Goal: Task Accomplishment & Management: Use online tool/utility

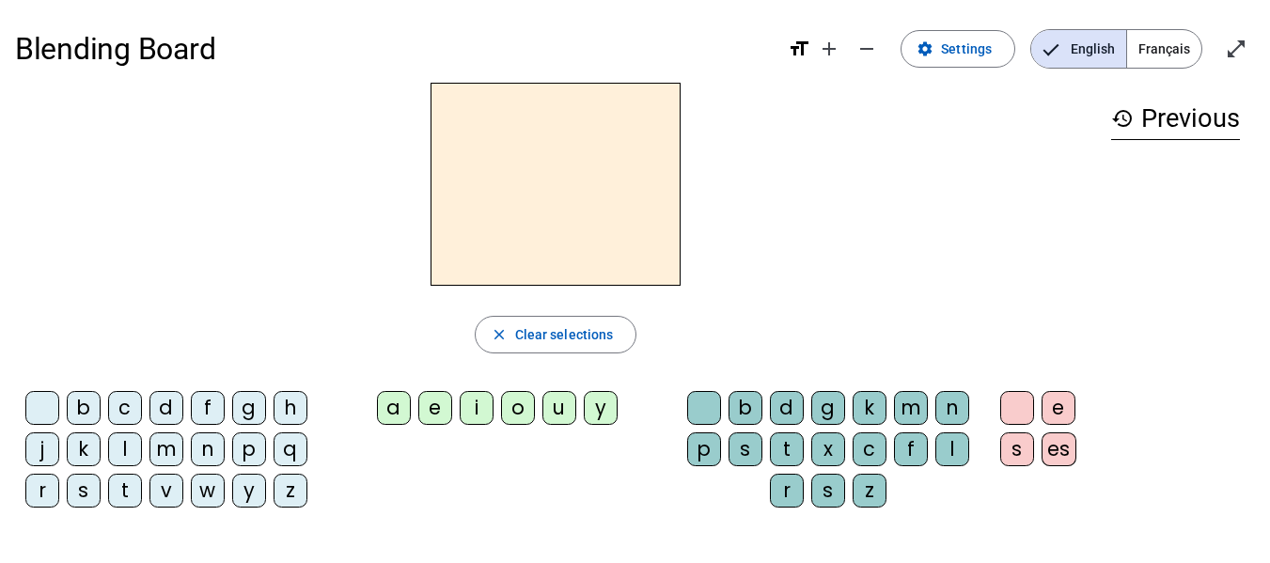
click at [289, 399] on div "h" at bounding box center [291, 408] width 34 height 34
click at [396, 405] on div "a" at bounding box center [394, 408] width 34 height 34
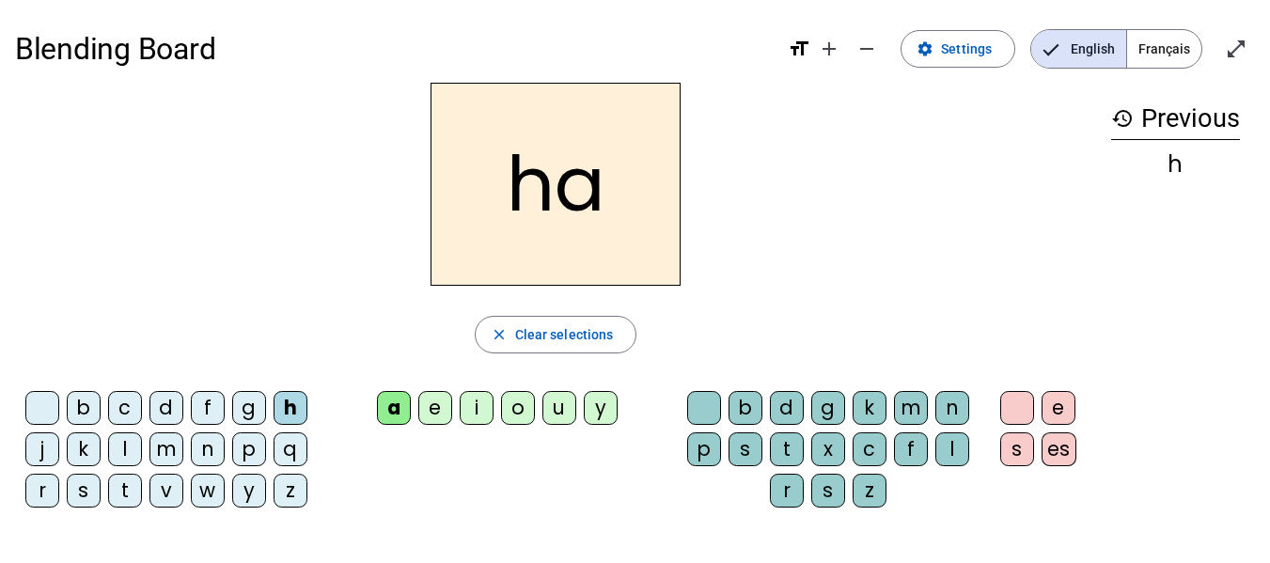
click at [566, 411] on div "u" at bounding box center [560, 408] width 34 height 34
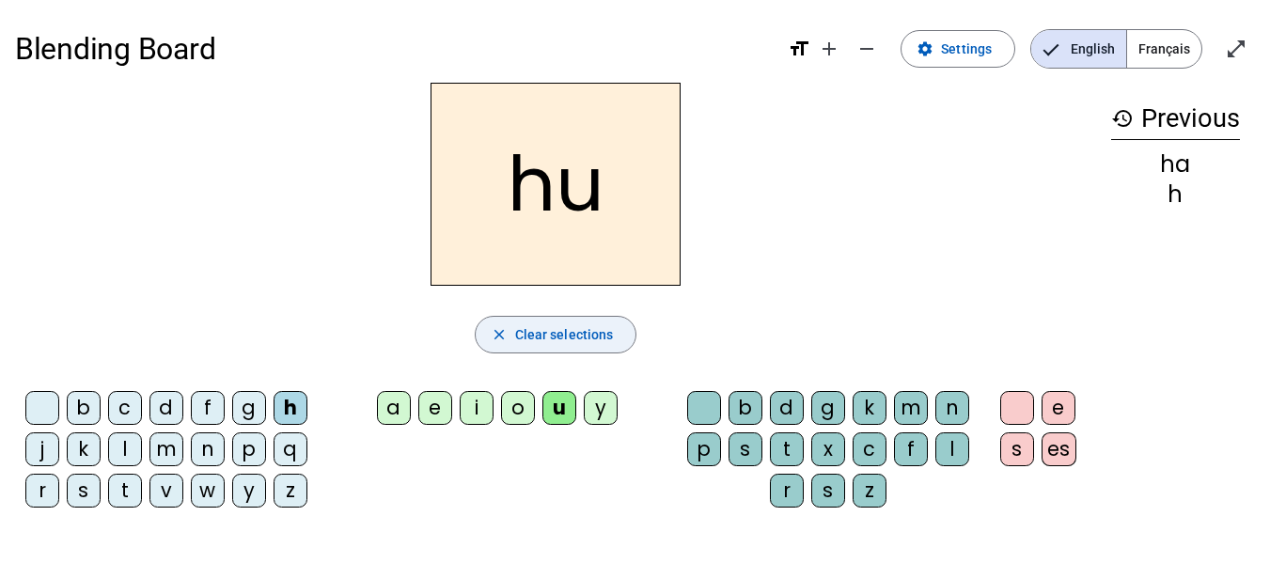
click at [543, 337] on span "Clear selections" at bounding box center [564, 334] width 99 height 23
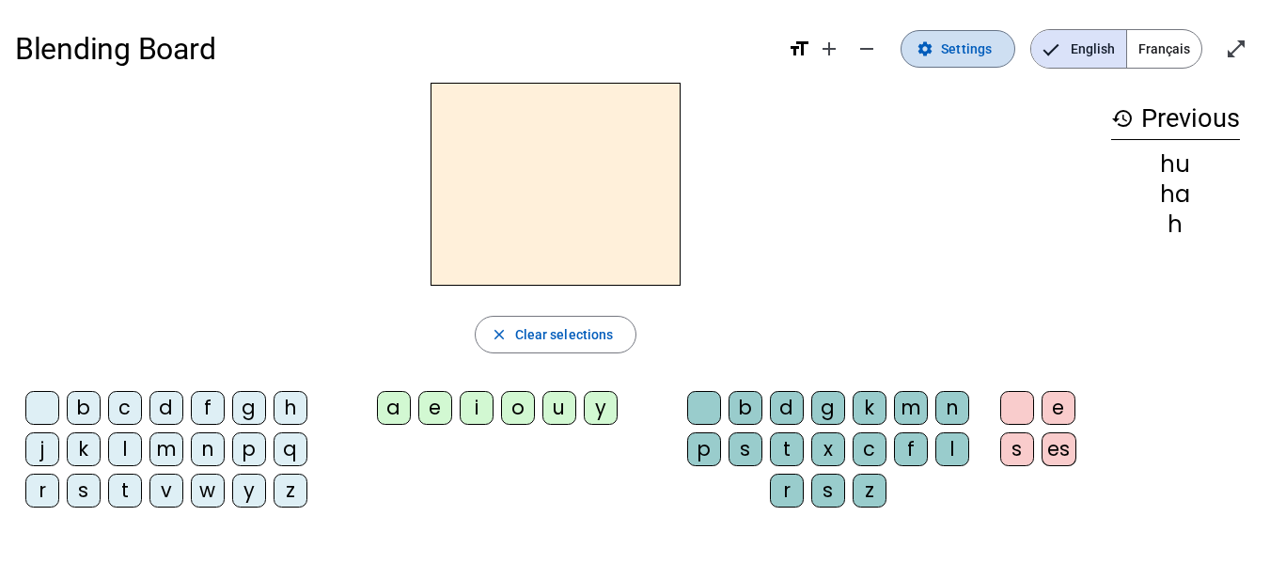
click at [960, 50] on span "Settings" at bounding box center [966, 49] width 51 height 23
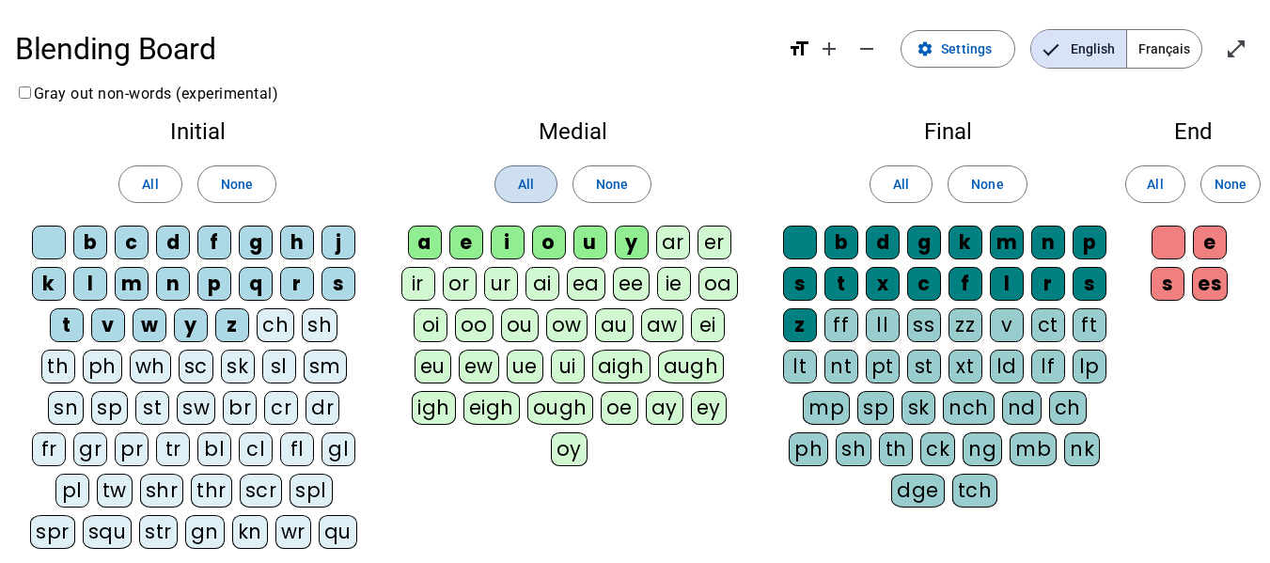
click at [513, 188] on span at bounding box center [525, 184] width 61 height 45
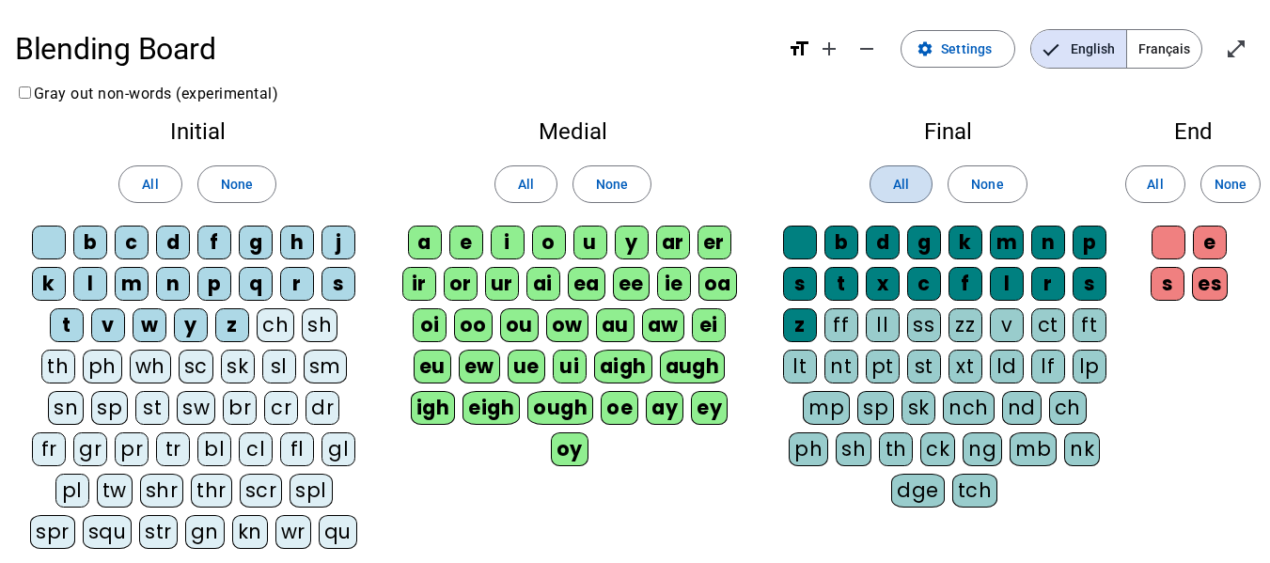
click at [907, 192] on span "All" at bounding box center [901, 184] width 16 height 23
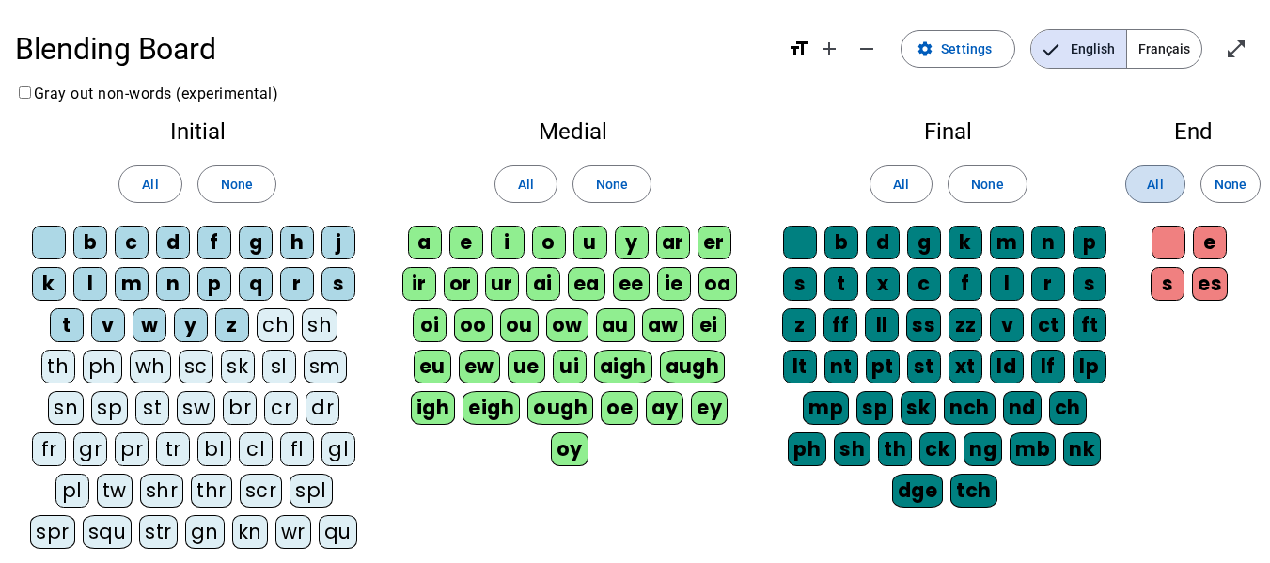
click at [1178, 185] on span at bounding box center [1155, 184] width 58 height 45
click at [149, 183] on span "All" at bounding box center [150, 184] width 16 height 23
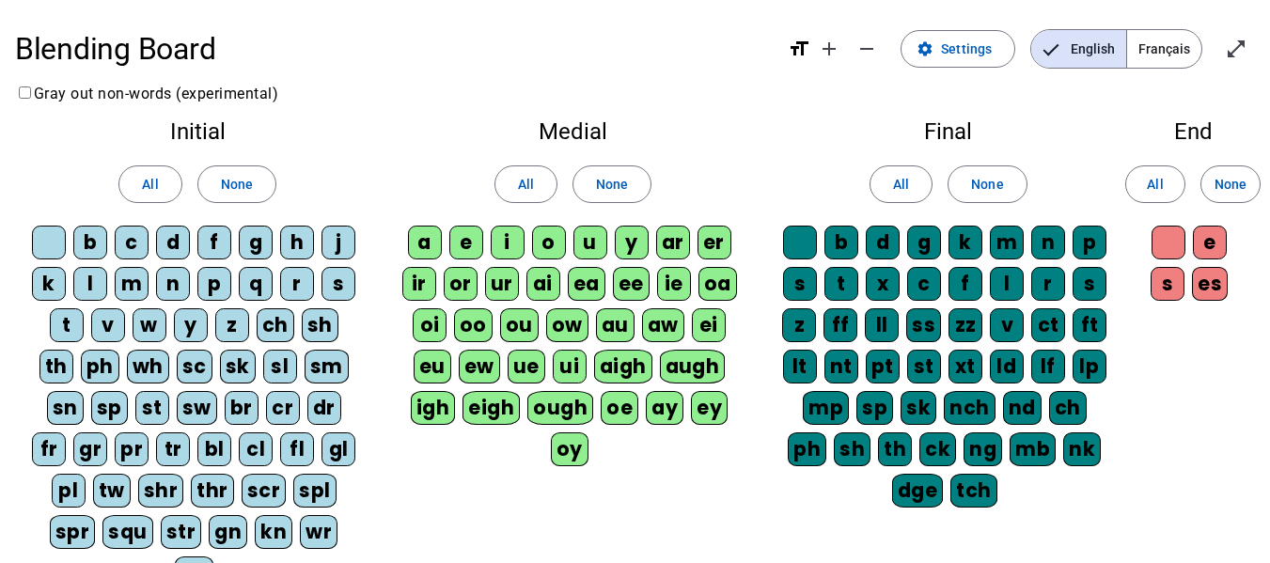
scroll to position [188, 0]
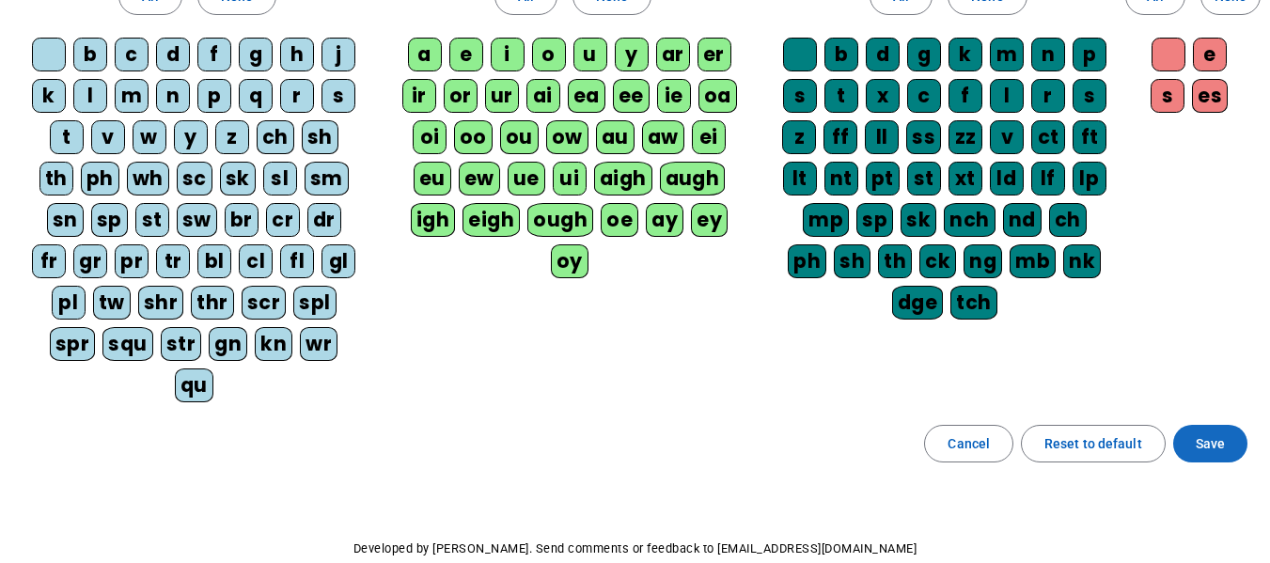
click at [1222, 442] on span "Save" at bounding box center [1210, 443] width 29 height 23
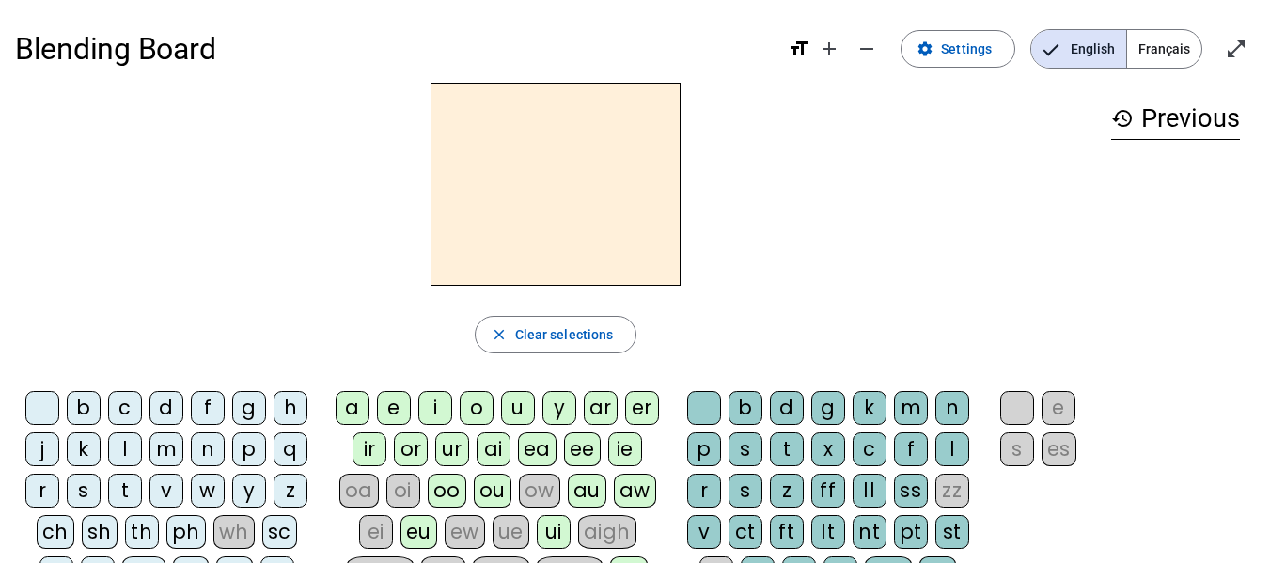
click at [287, 408] on div "h" at bounding box center [291, 408] width 34 height 34
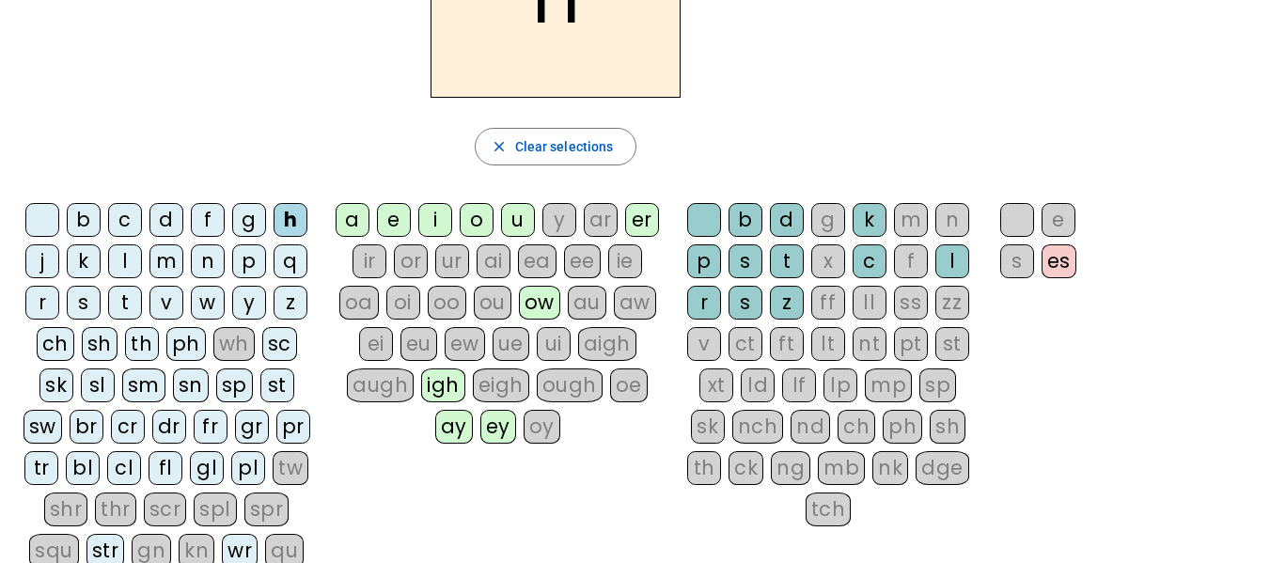
scroll to position [94, 0]
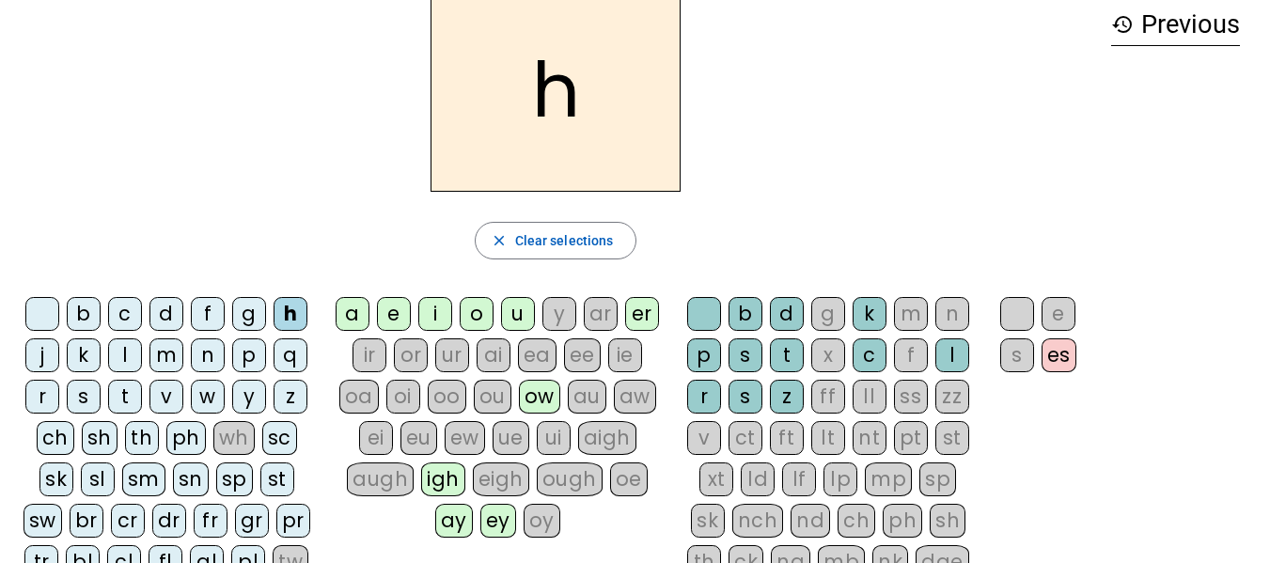
click at [361, 322] on div "a" at bounding box center [353, 314] width 34 height 34
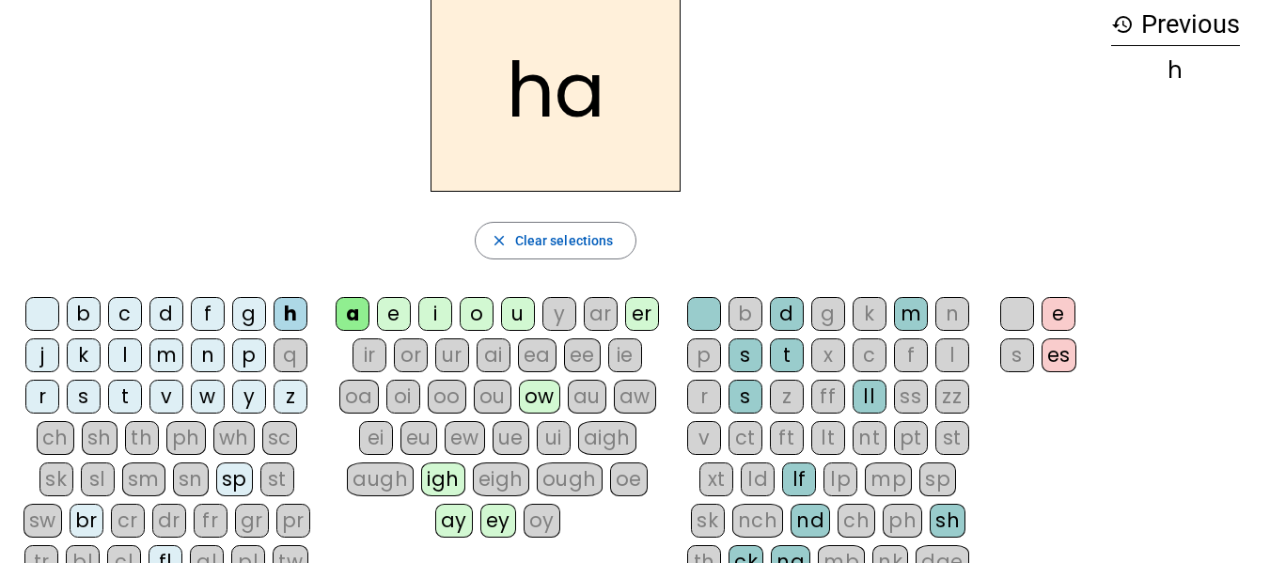
click at [523, 317] on div "u" at bounding box center [518, 314] width 34 height 34
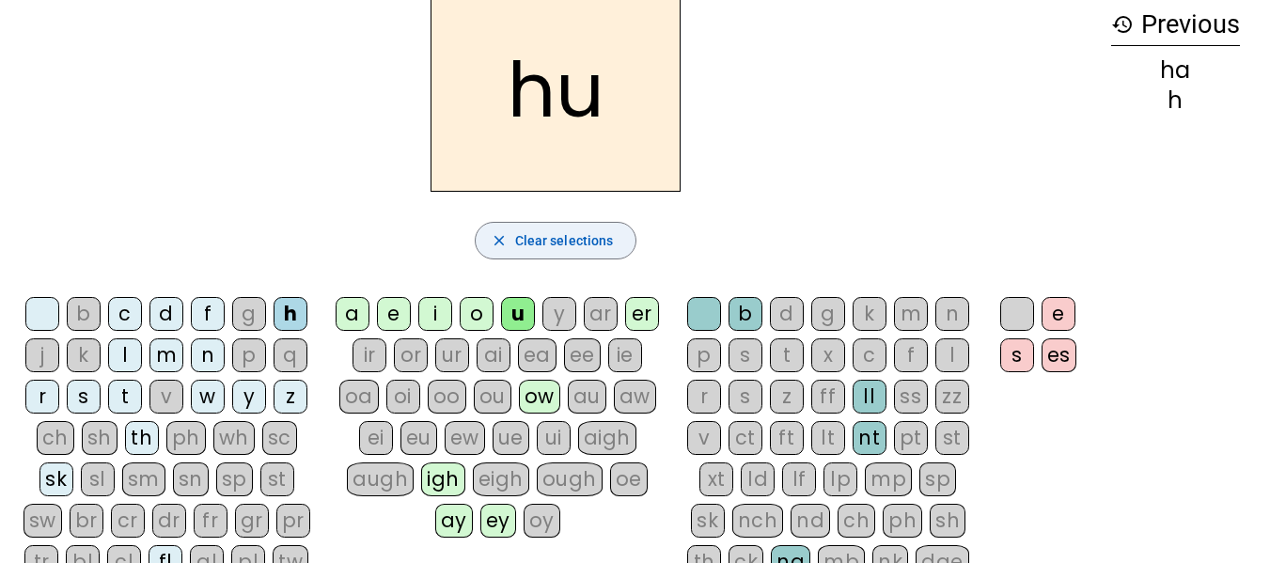
click at [532, 239] on span "Clear selections" at bounding box center [564, 240] width 99 height 23
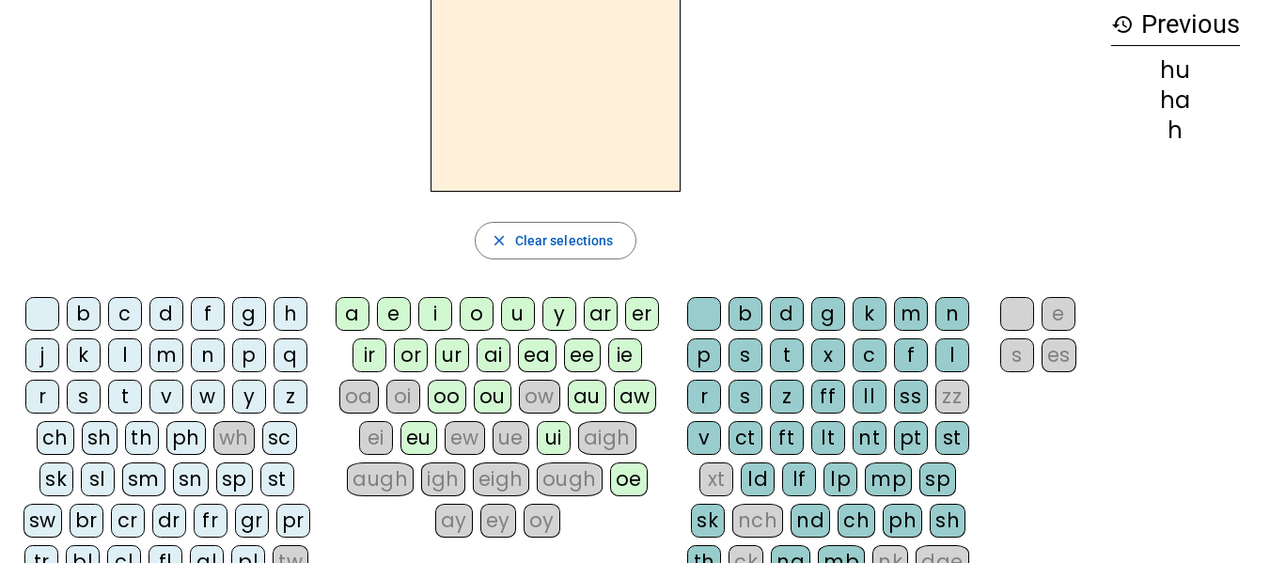
scroll to position [0, 0]
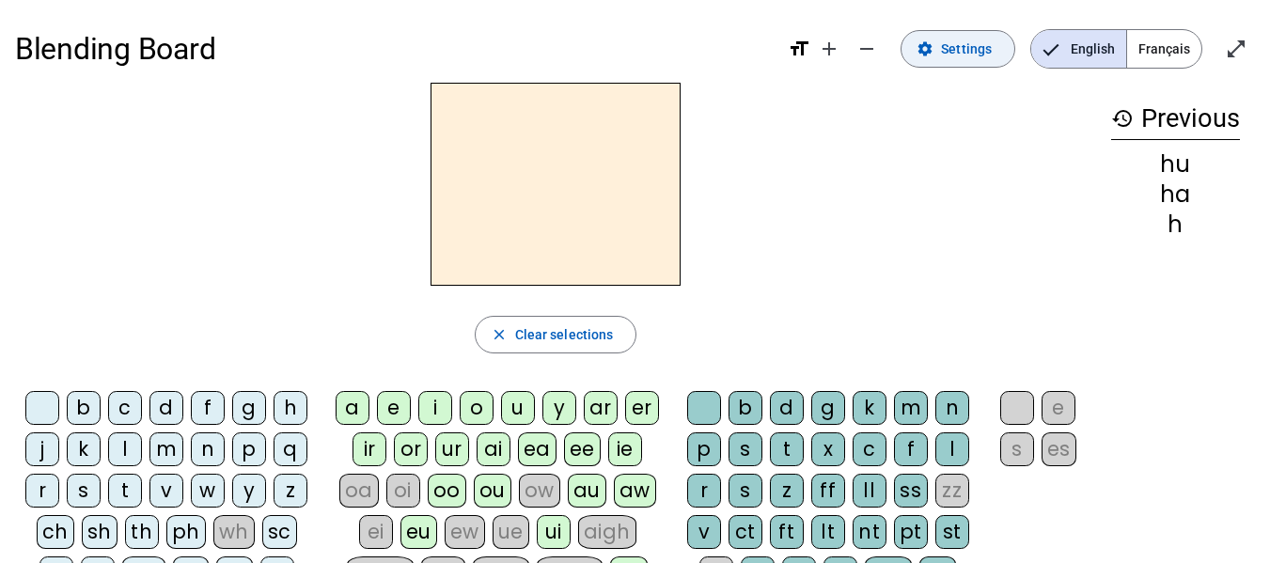
click at [934, 55] on mat-icon "settings" at bounding box center [925, 48] width 17 height 17
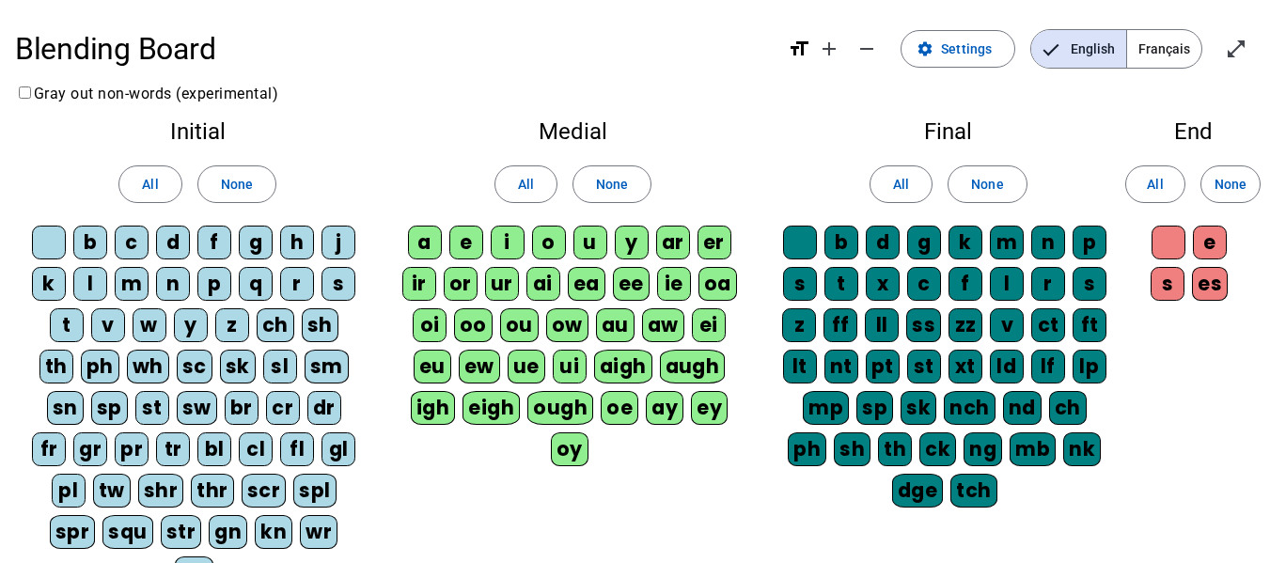
scroll to position [94, 0]
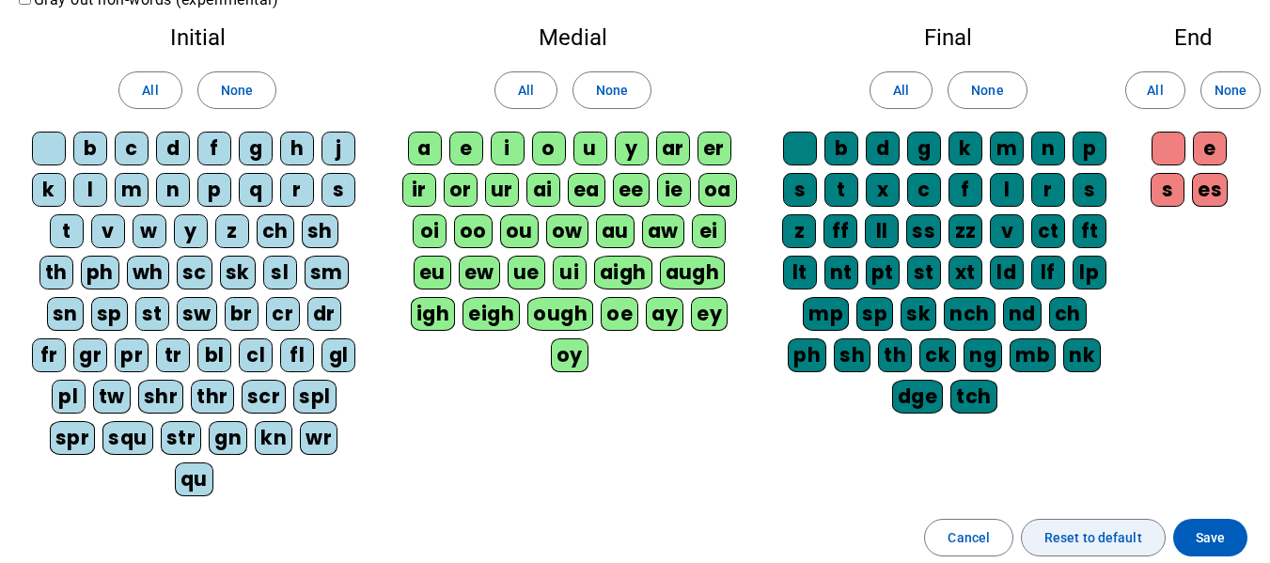
click at [1116, 533] on span "Reset to default" at bounding box center [1094, 538] width 98 height 23
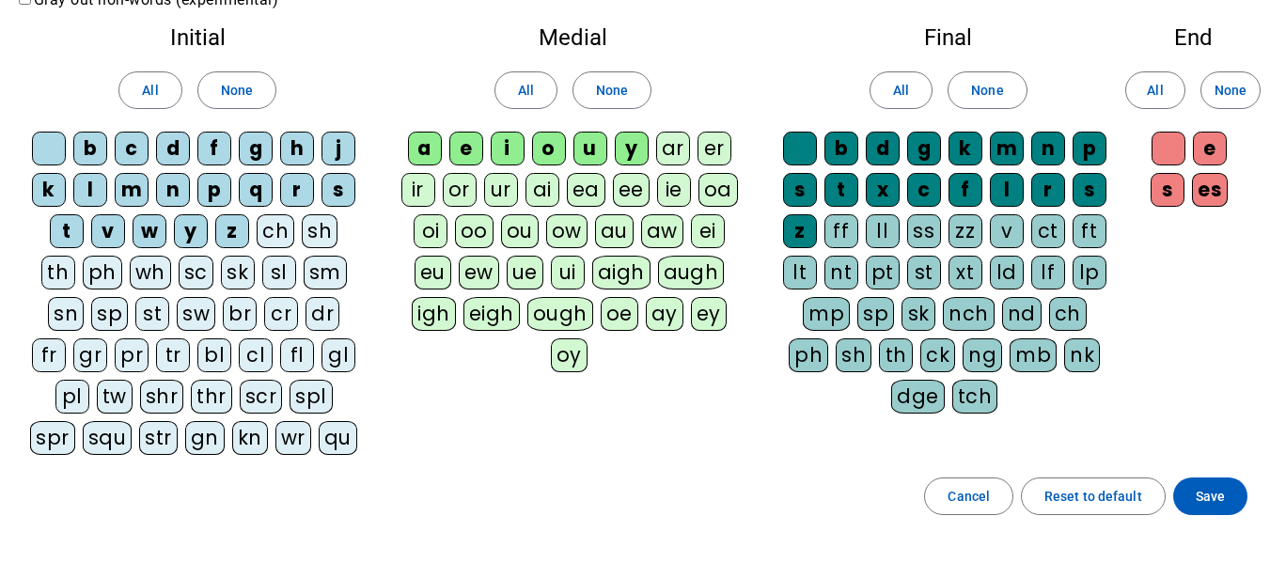
click at [601, 228] on div "au" at bounding box center [614, 231] width 39 height 34
click at [260, 232] on div "ch" at bounding box center [276, 231] width 38 height 34
click at [1204, 501] on span "Save" at bounding box center [1210, 496] width 29 height 23
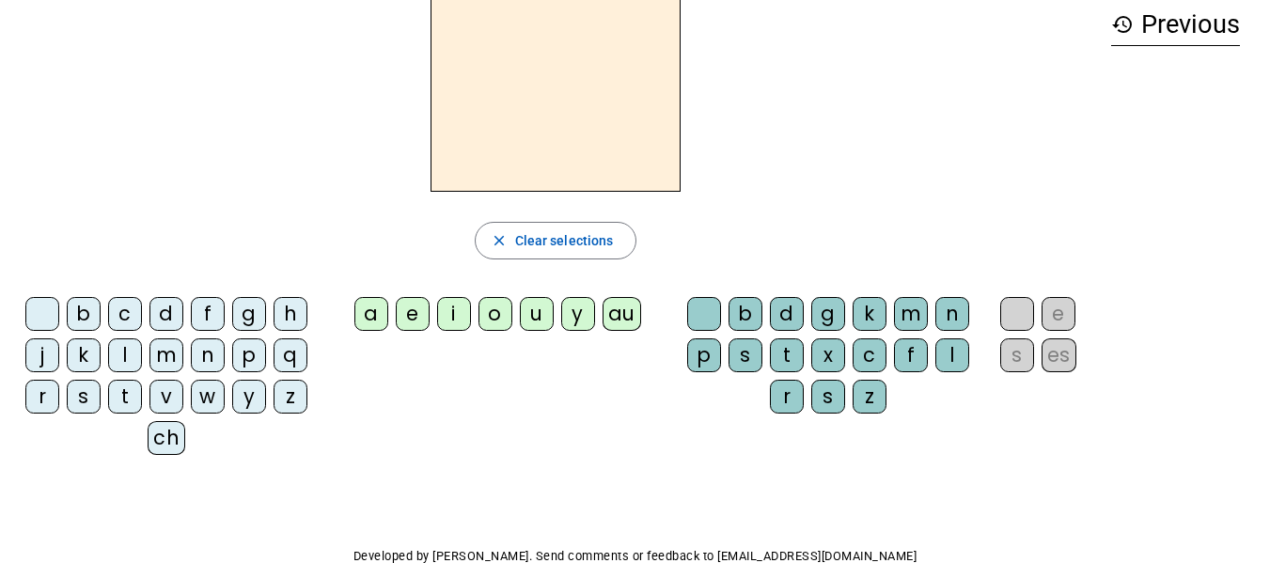
click at [286, 320] on div "h" at bounding box center [291, 314] width 34 height 34
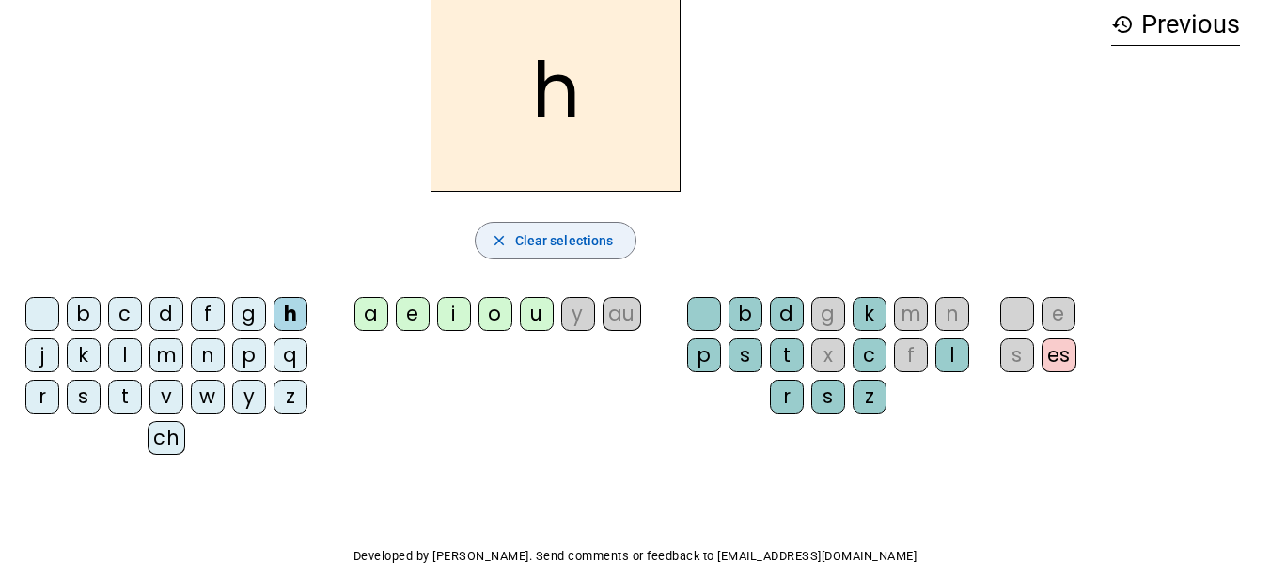
click at [579, 241] on span "Clear selections" at bounding box center [564, 240] width 99 height 23
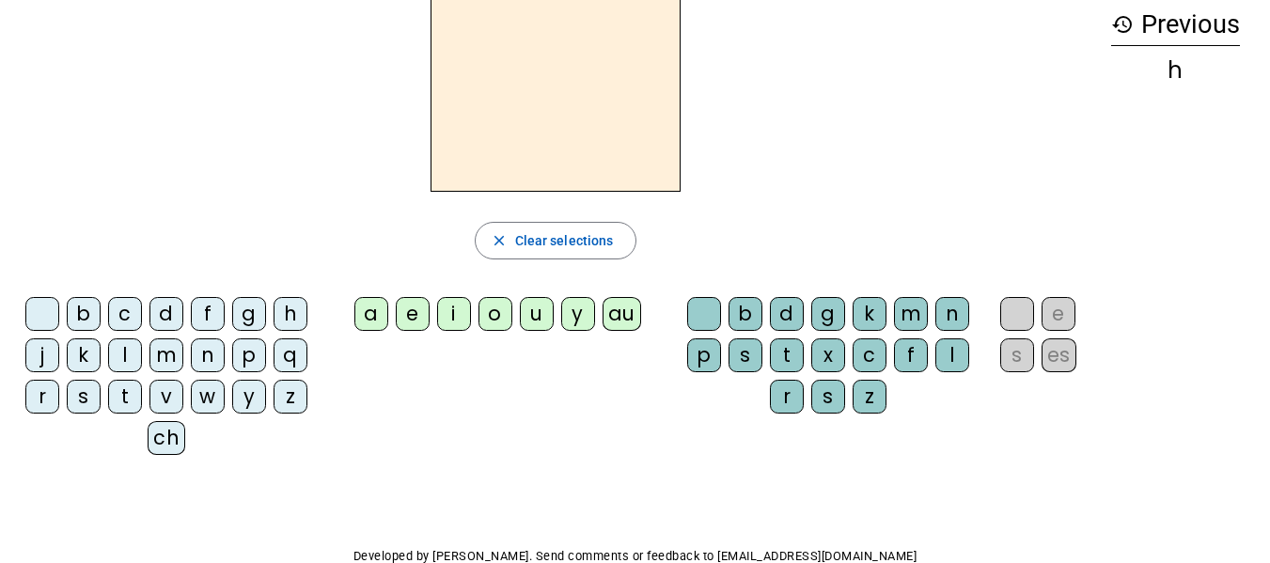
click at [86, 402] on div "s" at bounding box center [84, 397] width 34 height 34
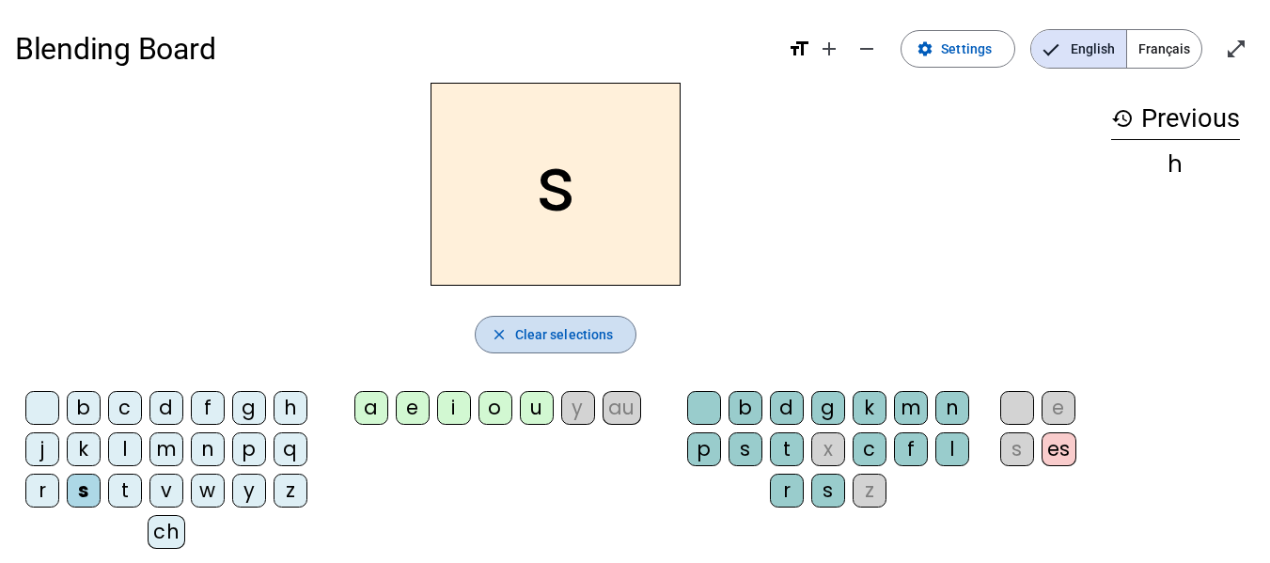
click at [503, 347] on span "button" at bounding box center [556, 334] width 161 height 45
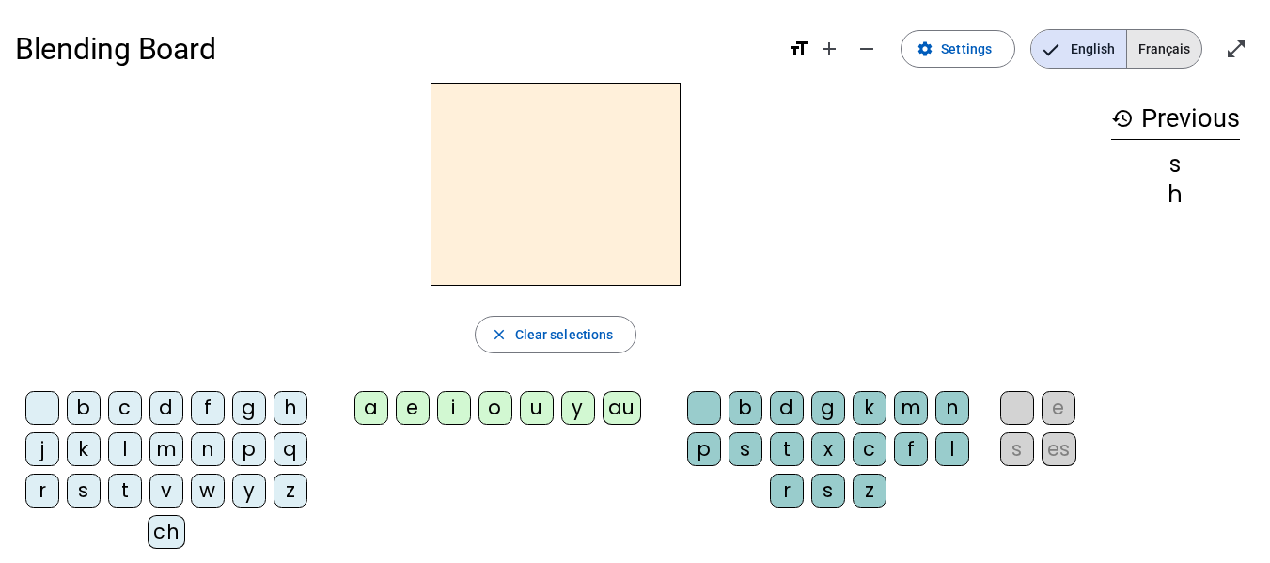
click at [1178, 53] on span "Français" at bounding box center [1164, 49] width 74 height 38
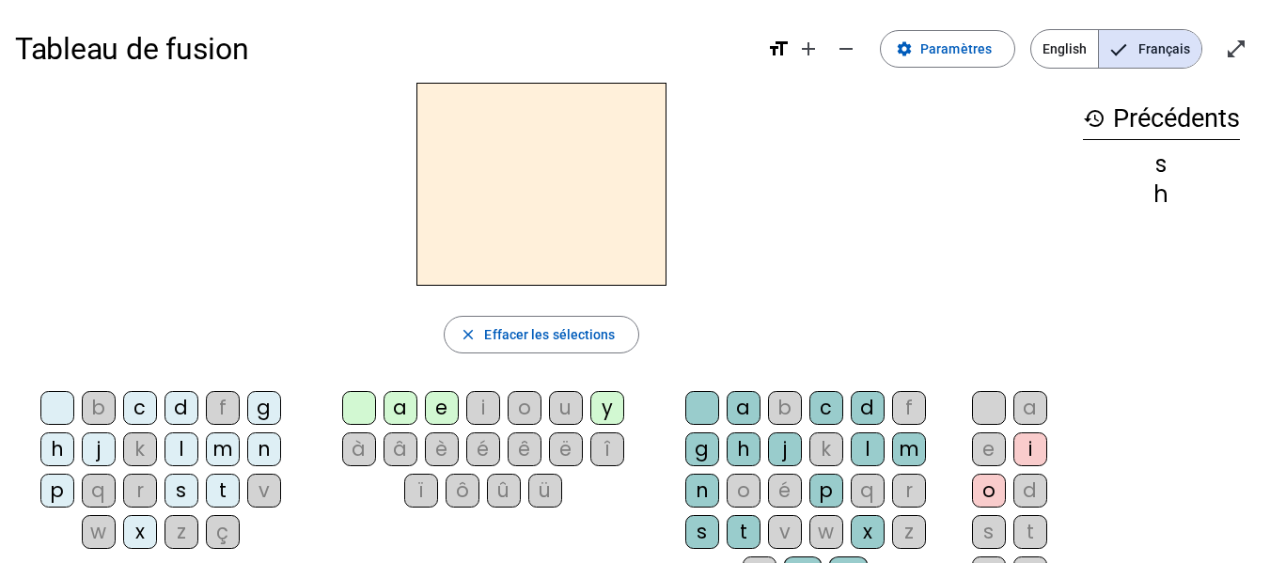
scroll to position [94, 0]
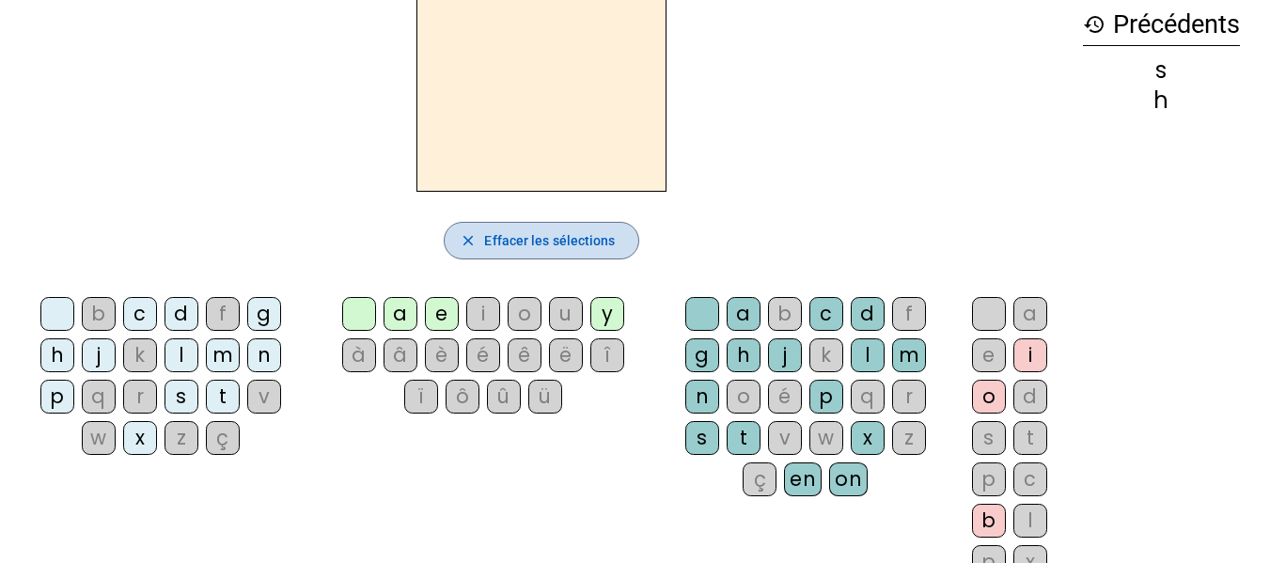
click at [524, 252] on span "button" at bounding box center [541, 240] width 193 height 45
click at [54, 364] on div "h" at bounding box center [57, 355] width 34 height 34
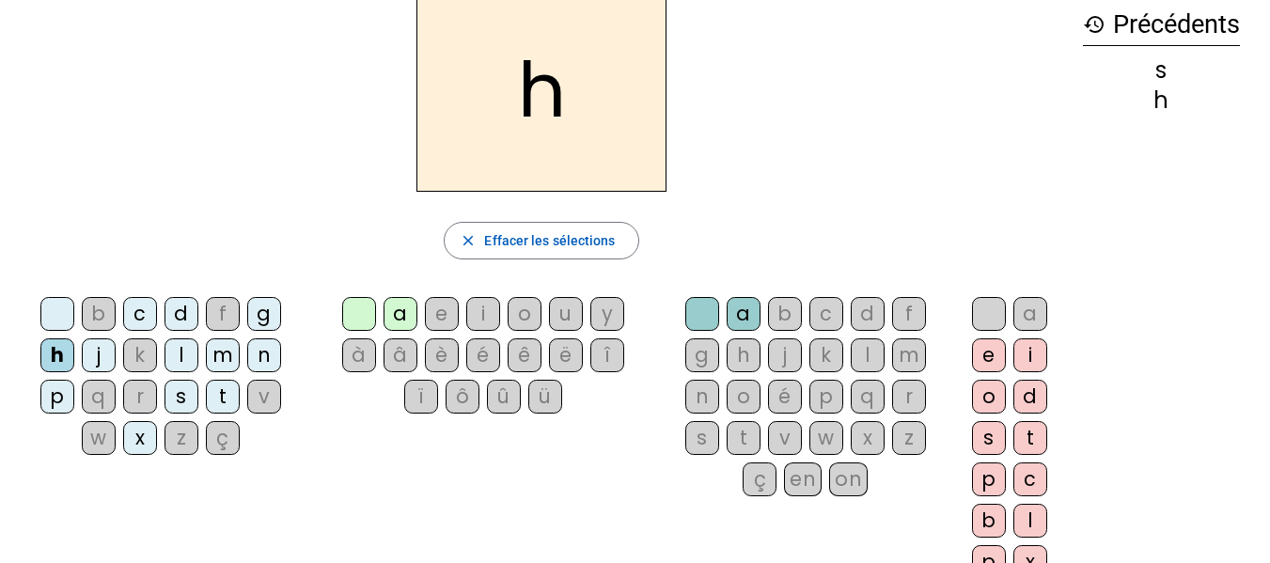
click at [406, 324] on div "a" at bounding box center [401, 314] width 34 height 34
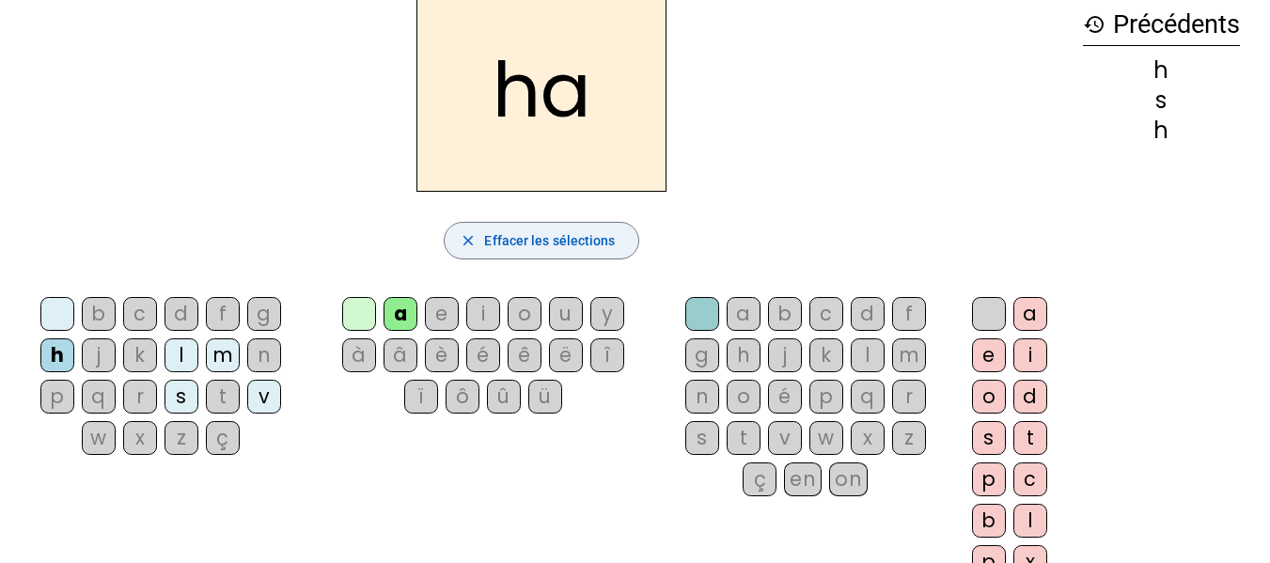
click at [543, 235] on span "Effacer les sélections" at bounding box center [549, 240] width 131 height 23
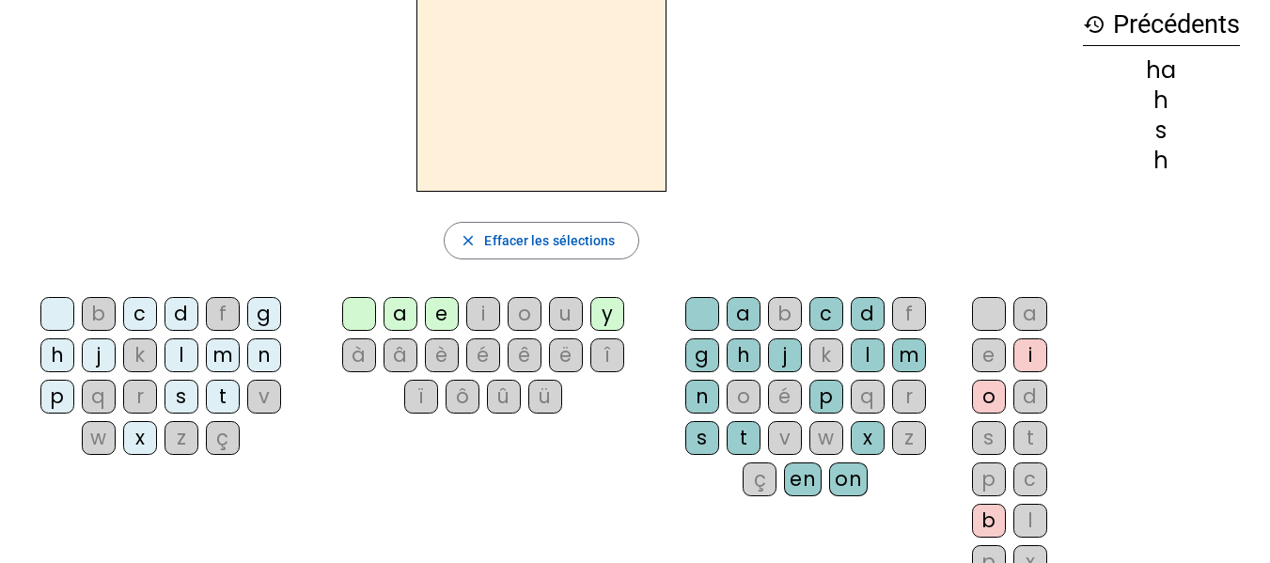
scroll to position [0, 0]
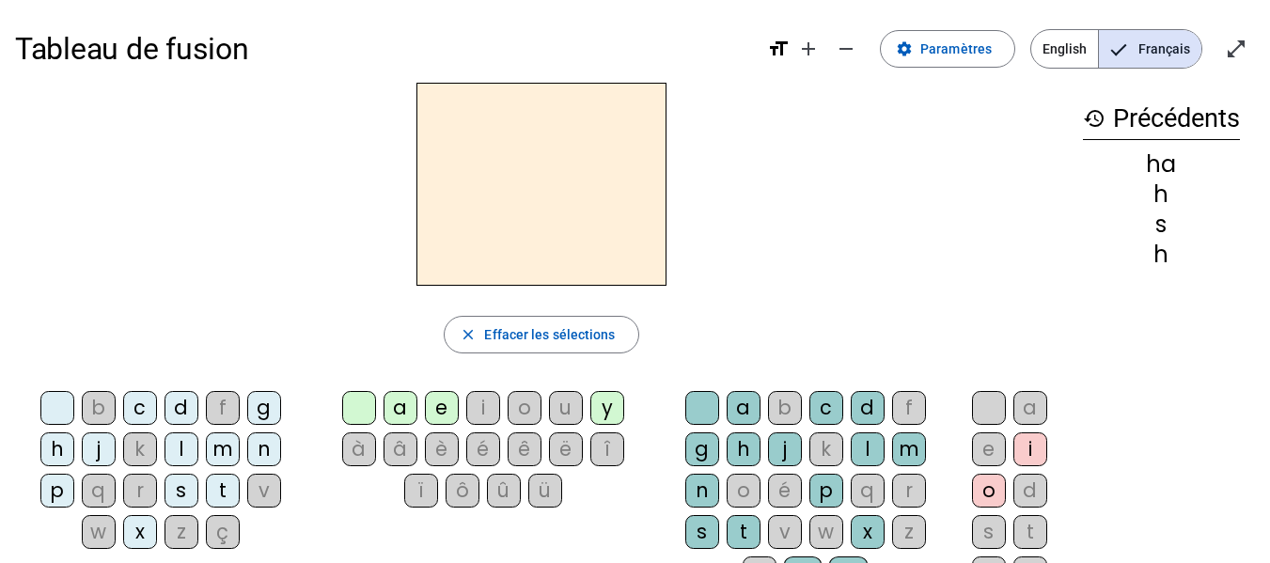
click at [1043, 49] on span "English" at bounding box center [1064, 49] width 67 height 38
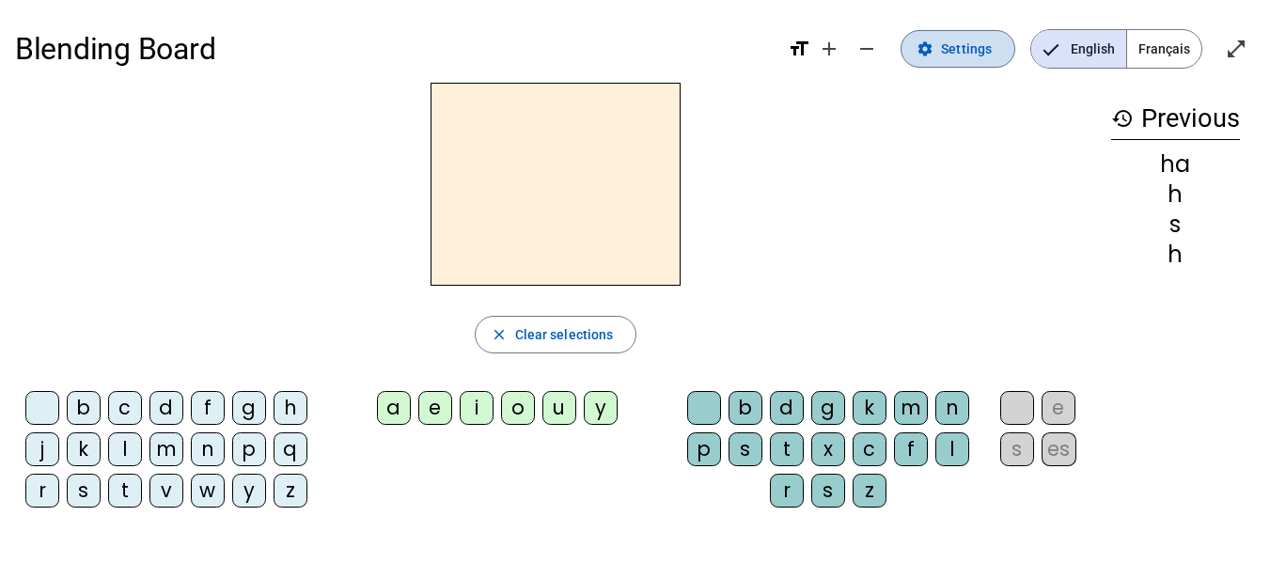
click at [979, 50] on span "Settings" at bounding box center [966, 49] width 51 height 23
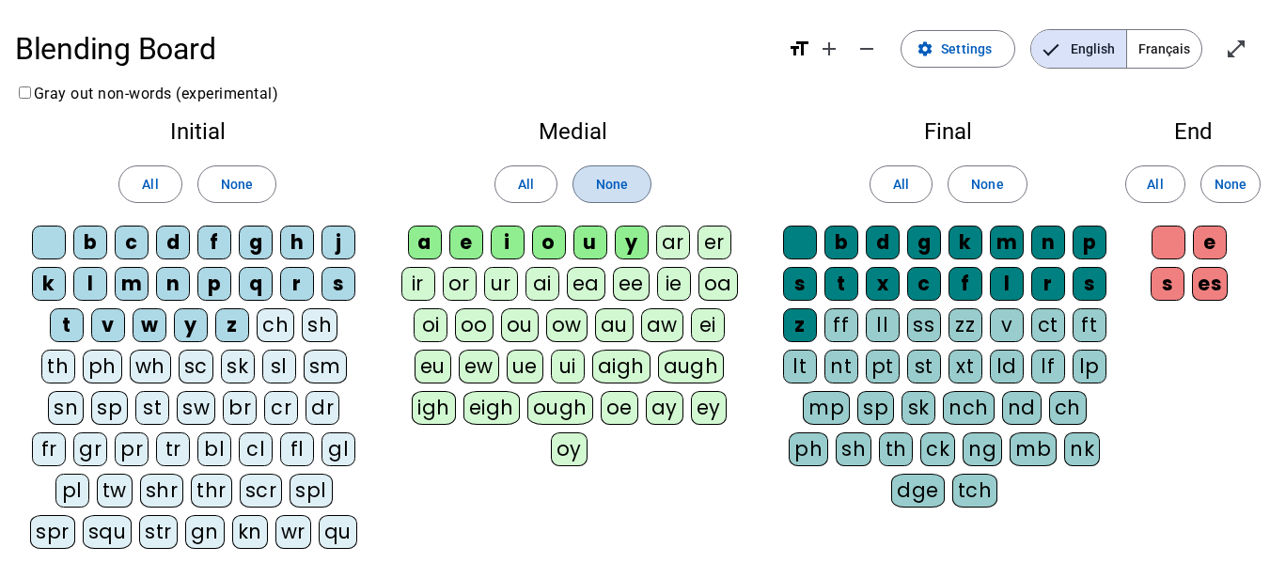
click at [609, 178] on span "None" at bounding box center [612, 184] width 32 height 23
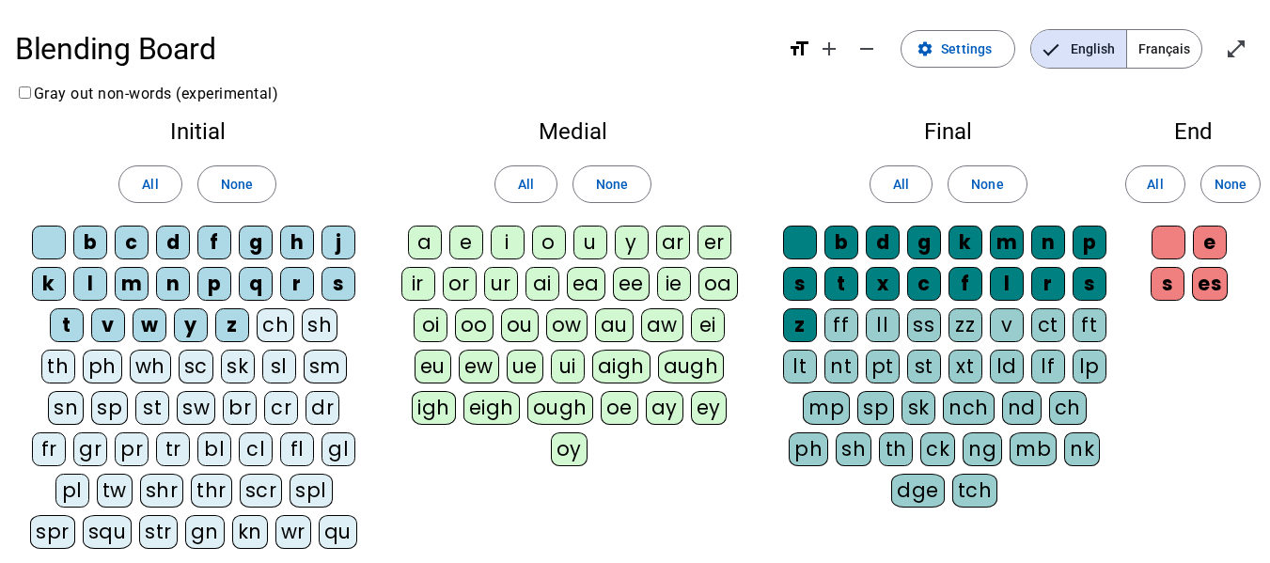
click at [613, 332] on div "au" at bounding box center [614, 325] width 39 height 34
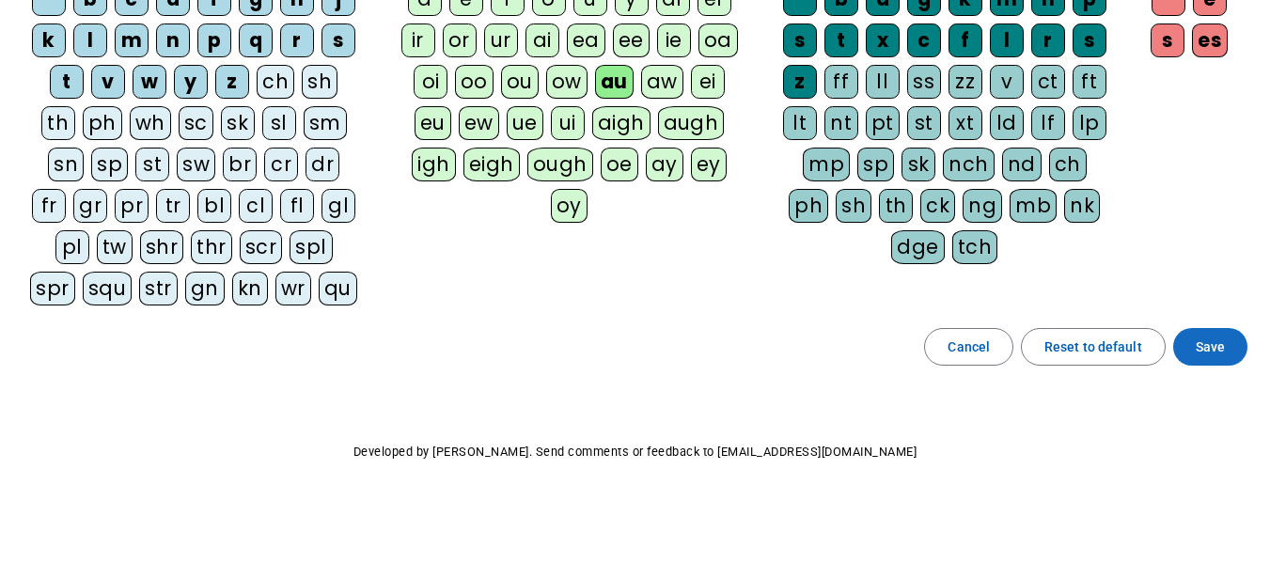
click at [1225, 349] on span at bounding box center [1210, 346] width 74 height 45
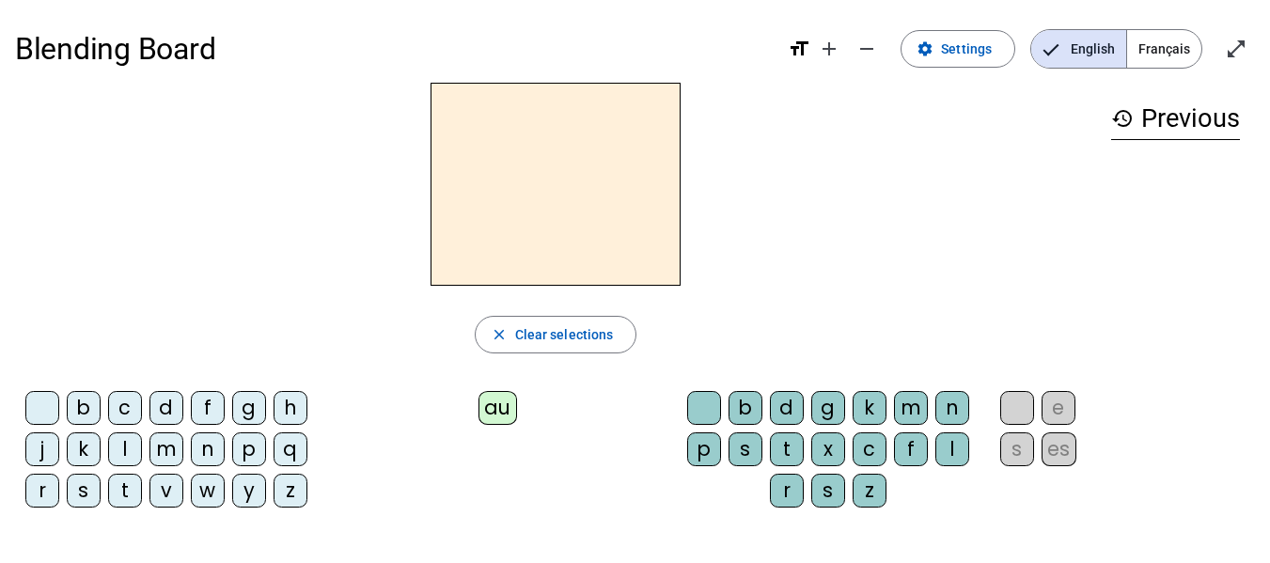
click at [283, 408] on div "h" at bounding box center [291, 408] width 34 height 34
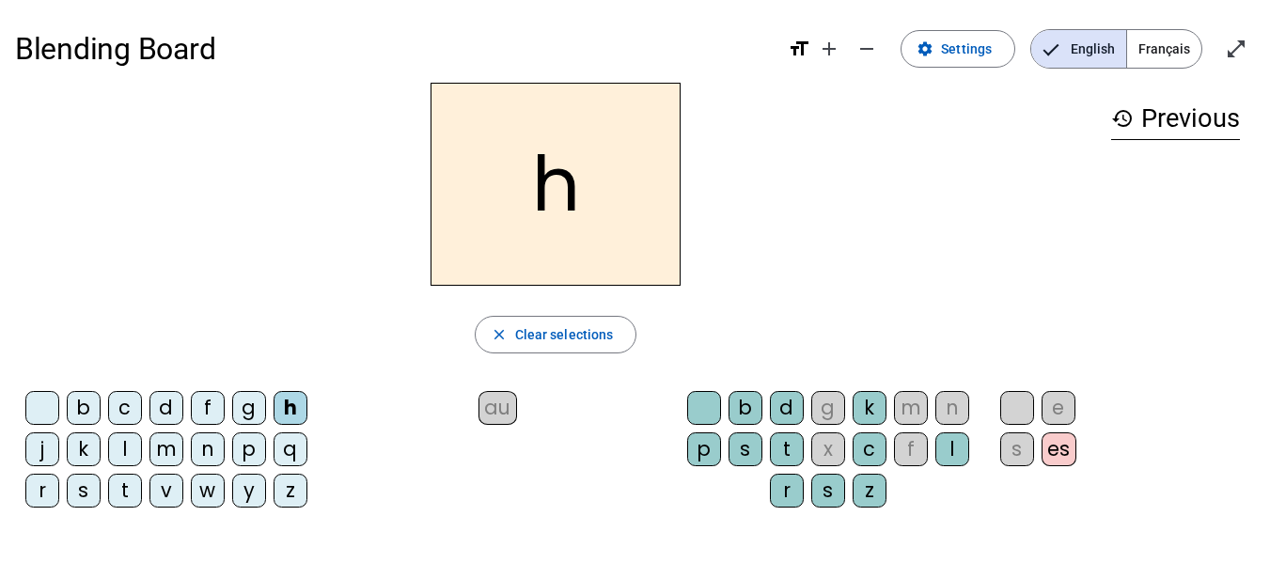
click at [509, 416] on div "au" at bounding box center [498, 408] width 39 height 34
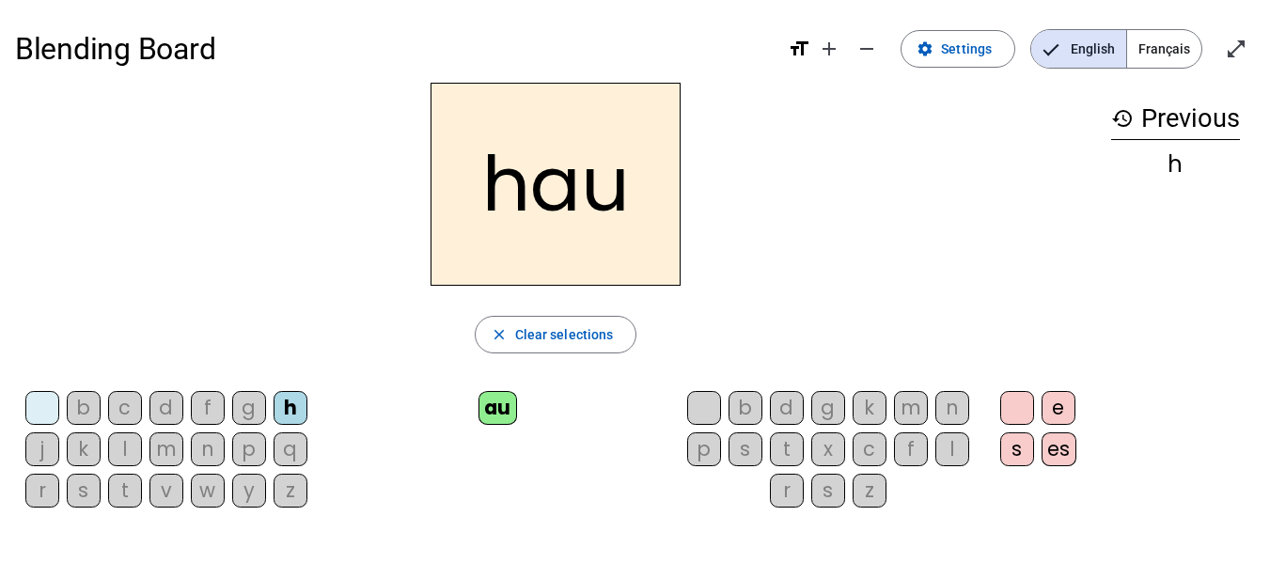
click at [775, 451] on div "t" at bounding box center [787, 449] width 34 height 34
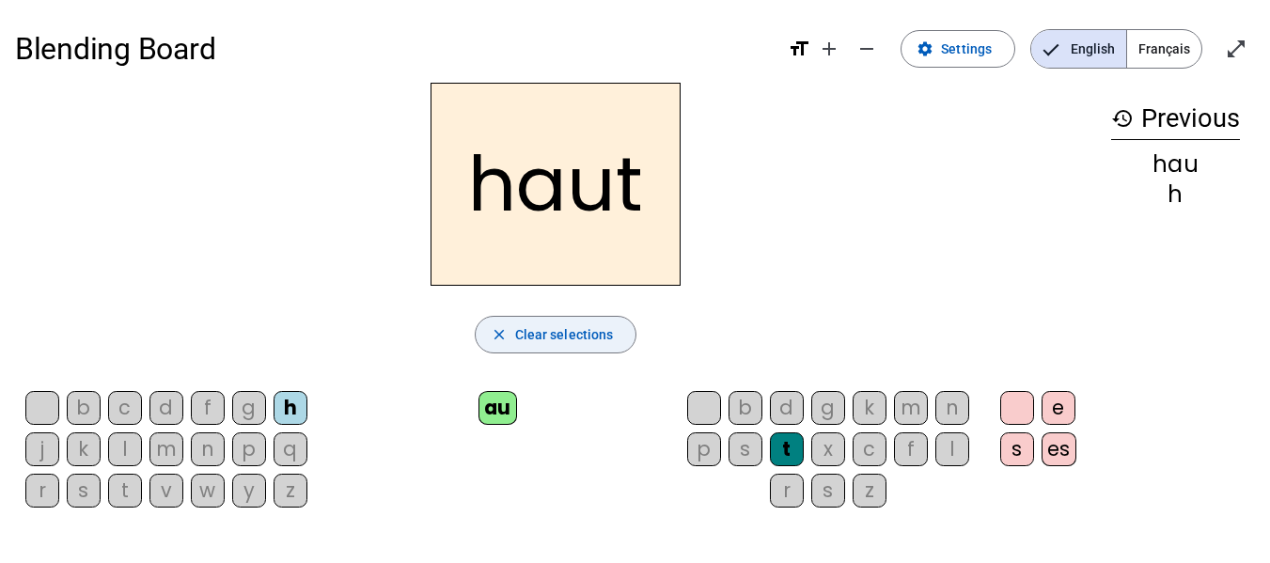
click at [520, 327] on span "Clear selections" at bounding box center [564, 334] width 99 height 23
